Goal: Go to known website: Access a specific website the user already knows

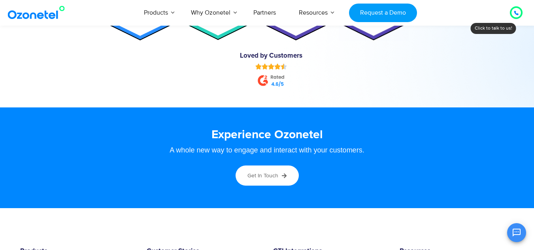
scroll to position [4398, 0]
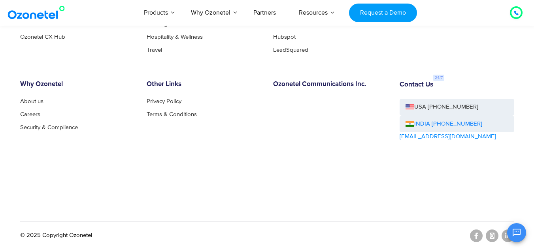
click at [505, 238] on div "OK Ozonetel Bot Ozonetel recognized as a Leader by G2 for CCAAS ​ 0" at bounding box center [440, 231] width 171 height 21
click at [526, 242] on div "OK Ozonetel Bot Ozonetel recognized as a Leader by G2 for CCAAS ​ 0" at bounding box center [440, 231] width 171 height 21
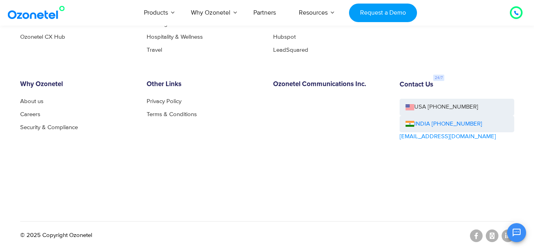
click at [526, 242] on div "OK Ozonetel Bot Ozonetel recognized as a Leader by G2 for CCAAS ​ 0" at bounding box center [440, 231] width 171 height 21
